Goal: Transaction & Acquisition: Download file/media

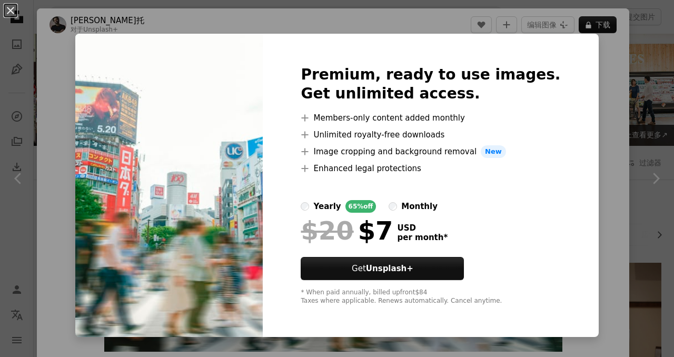
scroll to position [385, 0]
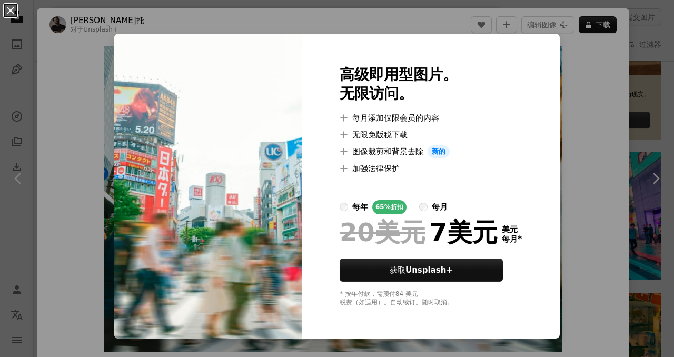
click at [14, 11] on button "An X shape" at bounding box center [10, 10] width 13 height 13
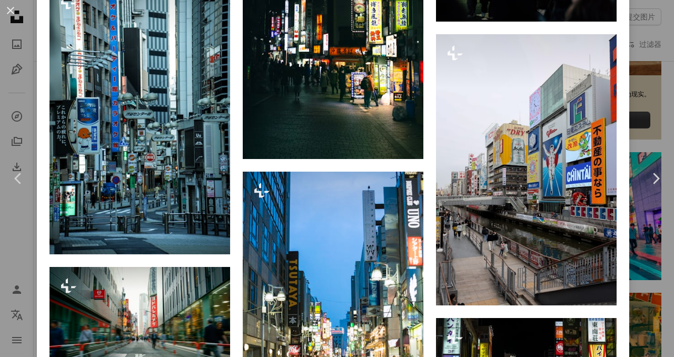
scroll to position [1298, 0]
